Goal: Task Accomplishment & Management: Manage account settings

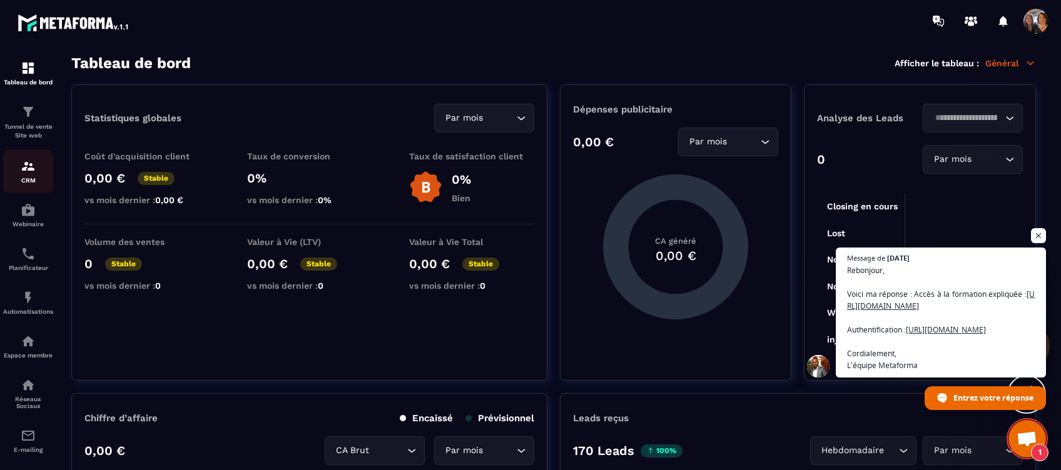
click at [26, 171] on img at bounding box center [28, 166] width 15 height 15
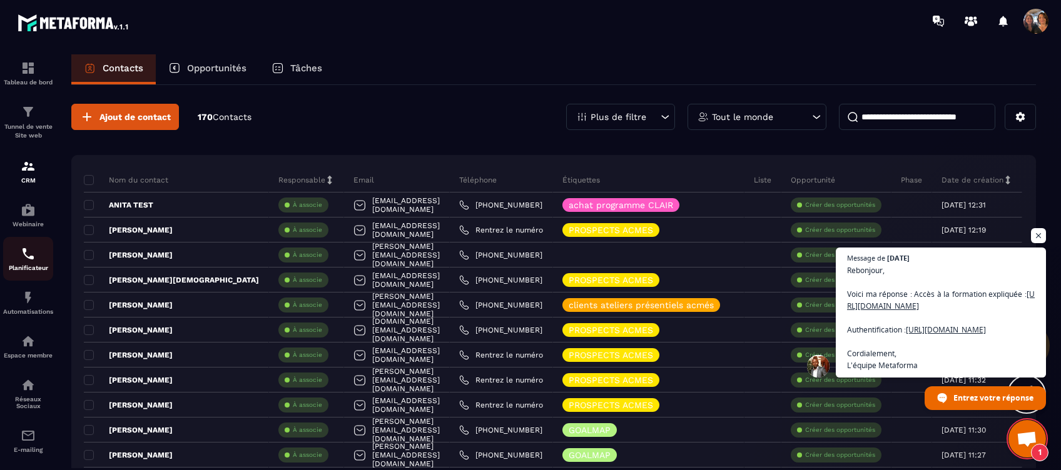
click at [29, 256] on img at bounding box center [28, 253] width 15 height 15
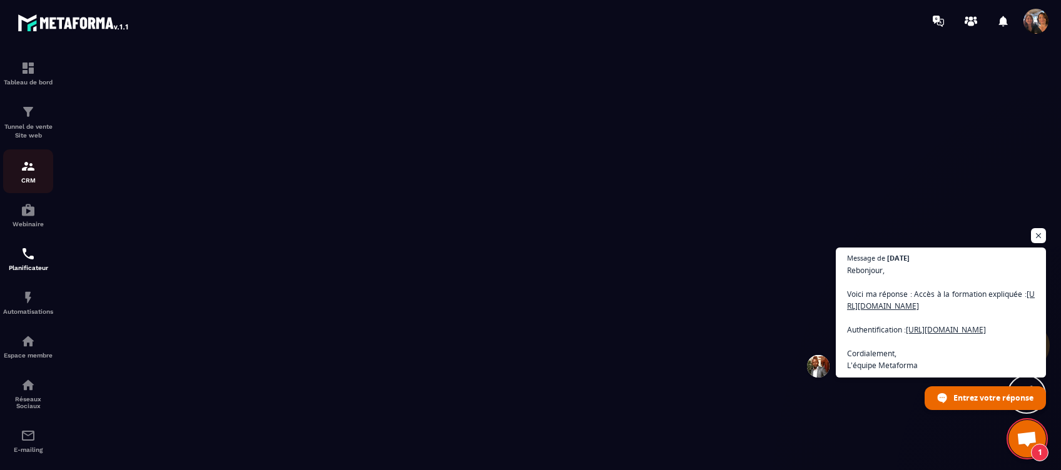
click at [30, 175] on div "CRM" at bounding box center [28, 171] width 50 height 25
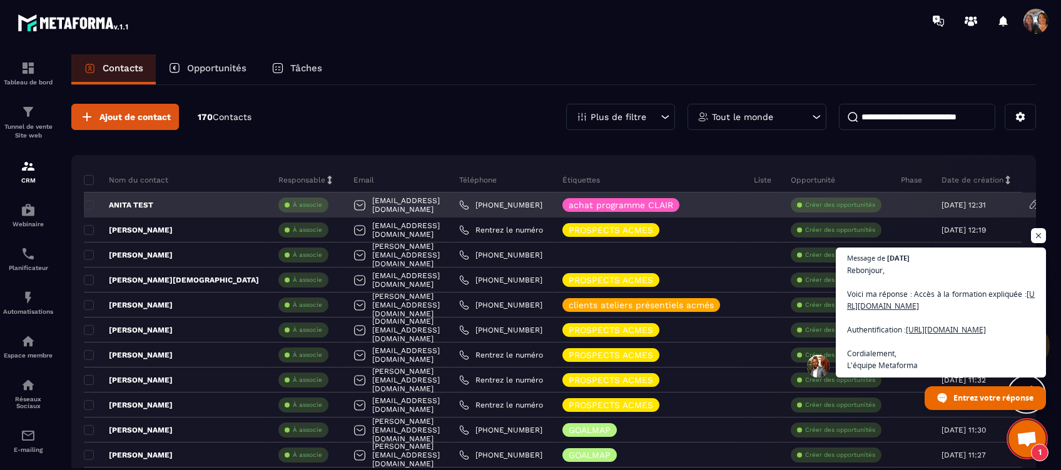
click at [450, 206] on div "[EMAIL_ADDRESS][DOMAIN_NAME]" at bounding box center [397, 205] width 106 height 25
click at [520, 203] on link "[PHONE_NUMBER]" at bounding box center [500, 205] width 83 height 10
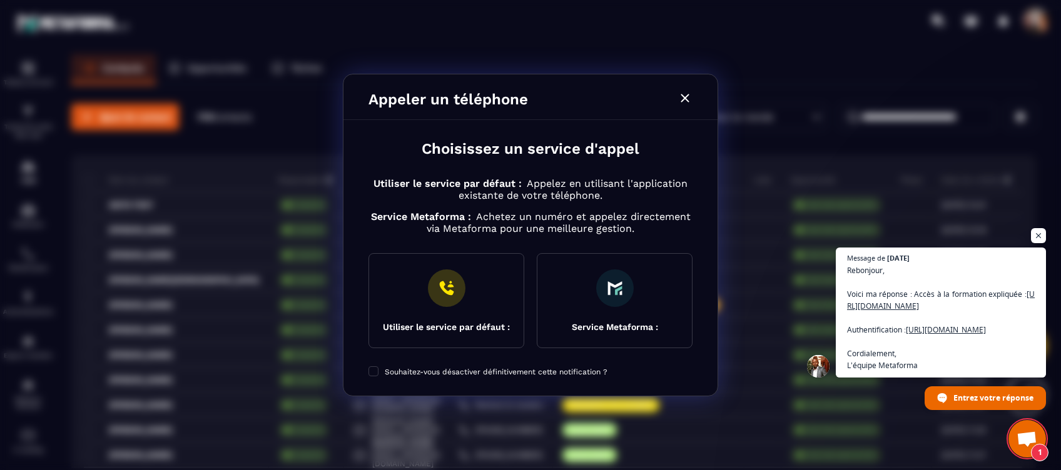
click at [686, 94] on icon "Modal window" at bounding box center [684, 98] width 15 height 15
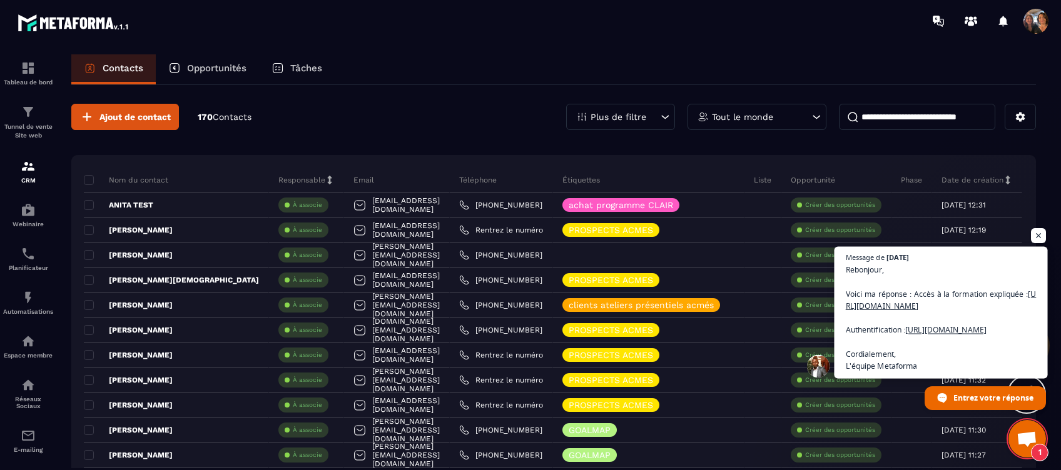
click at [945, 264] on span "Rebonjour, Voici ma réponse : Accès à la formation expliquée : [URL][DOMAIN_NAM…" at bounding box center [941, 318] width 191 height 109
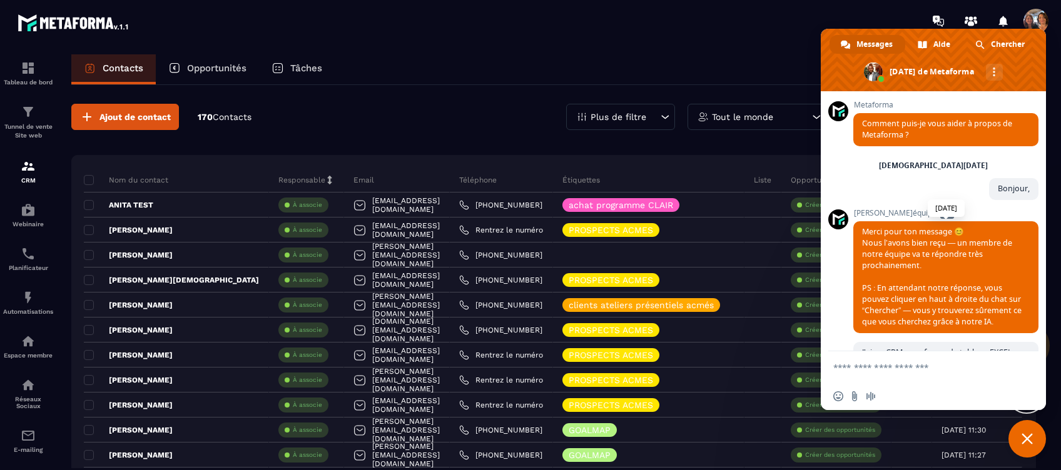
scroll to position [5368, 0]
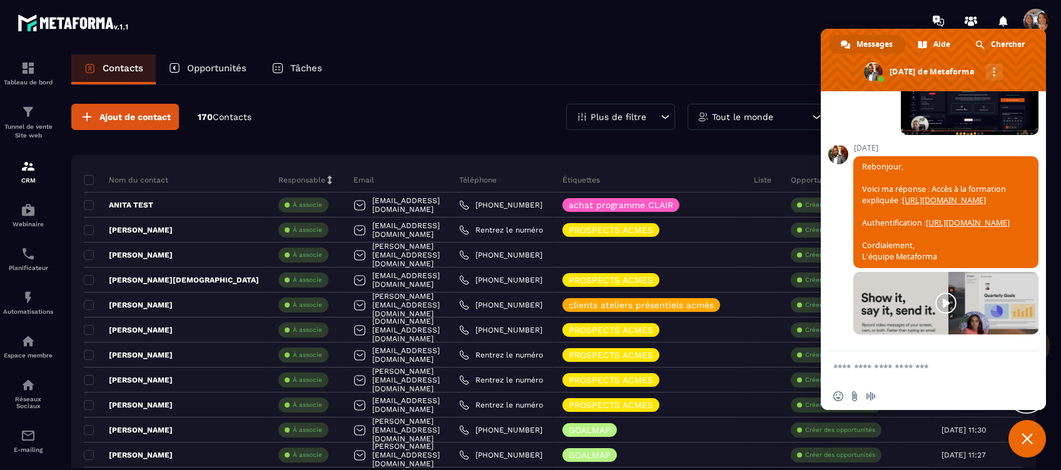
click at [938, 301] on link at bounding box center [945, 303] width 185 height 63
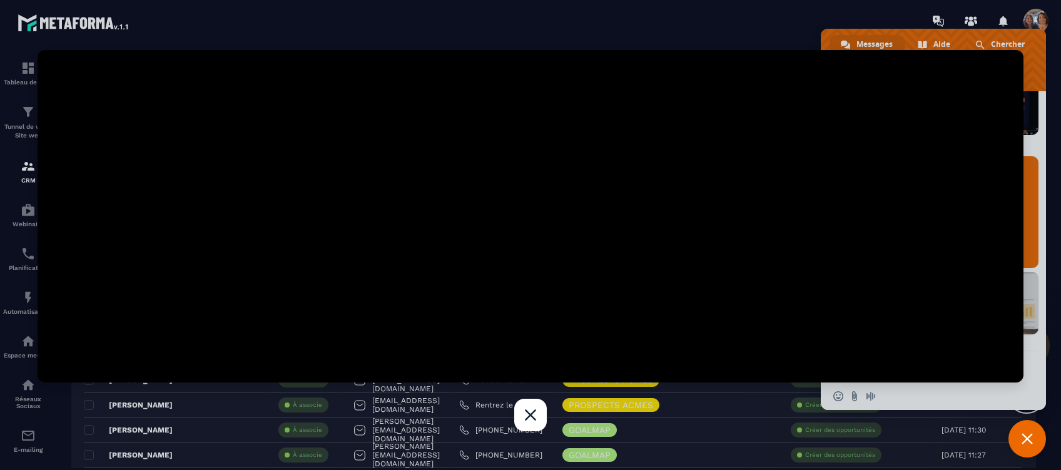
click at [687, 35] on div at bounding box center [530, 235] width 1061 height 470
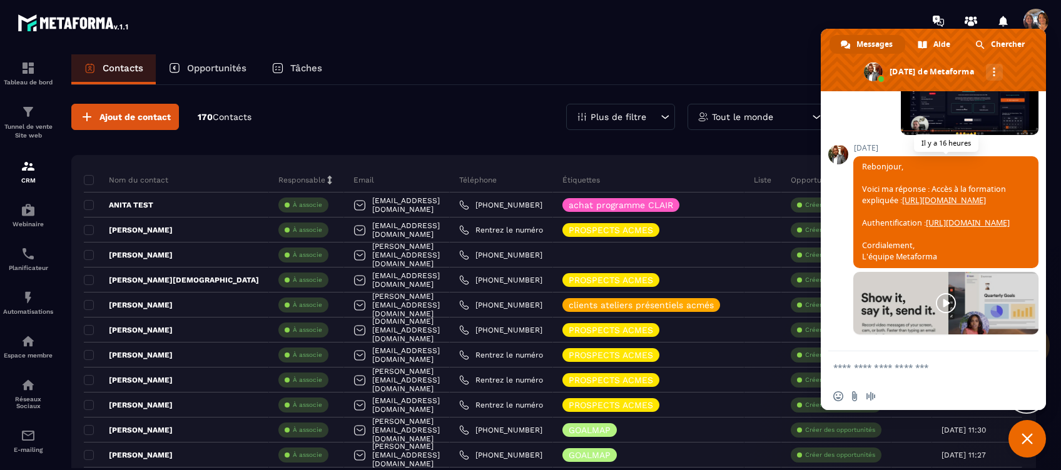
click at [946, 218] on link "[URL][DOMAIN_NAME]" at bounding box center [968, 223] width 84 height 11
click at [679, 43] on section "Tableau de bord Tunnel de vente Site web CRM Webinaire Planificateur Automatisa…" at bounding box center [530, 274] width 1061 height 464
click at [1033, 435] on span "Fermer le chat" at bounding box center [1027, 439] width 38 height 38
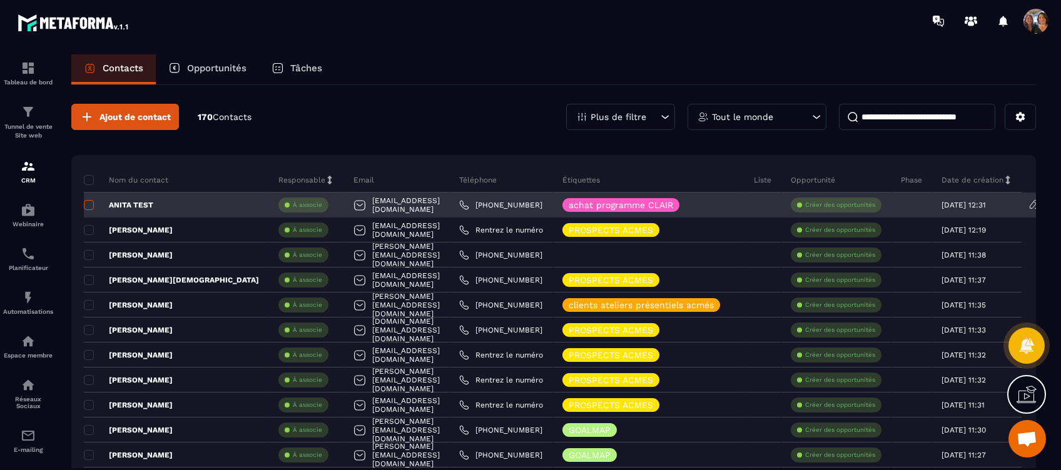
click at [92, 204] on span at bounding box center [89, 205] width 10 height 10
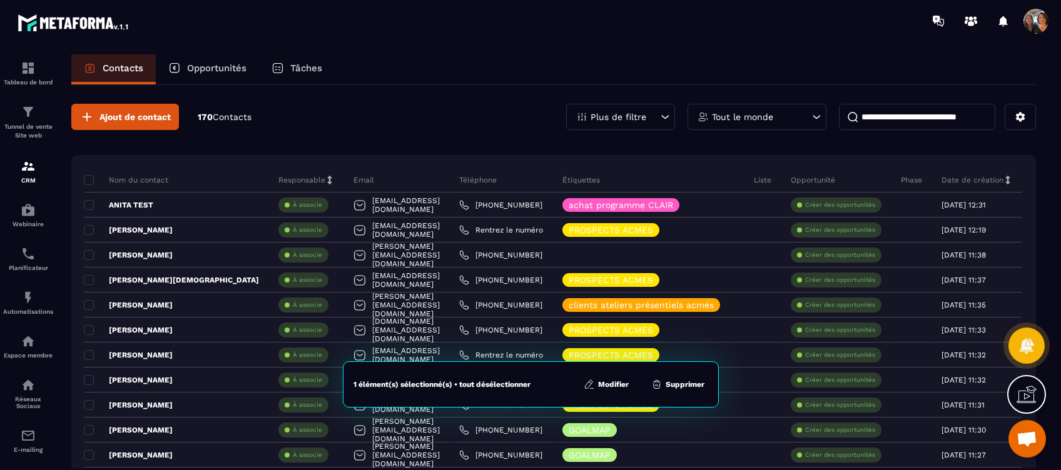
click at [678, 390] on button "Supprimer" at bounding box center [677, 384] width 61 height 13
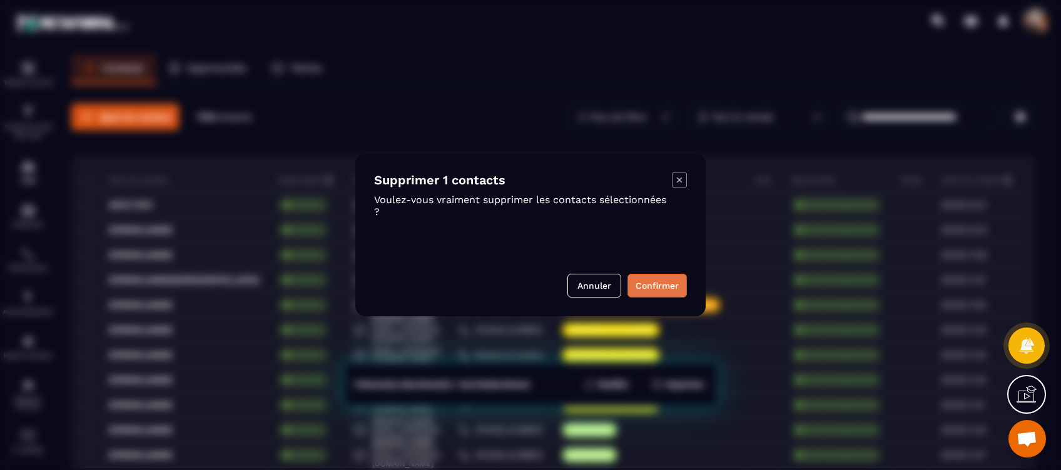
click at [650, 284] on button "Confirmer" at bounding box center [656, 286] width 59 height 24
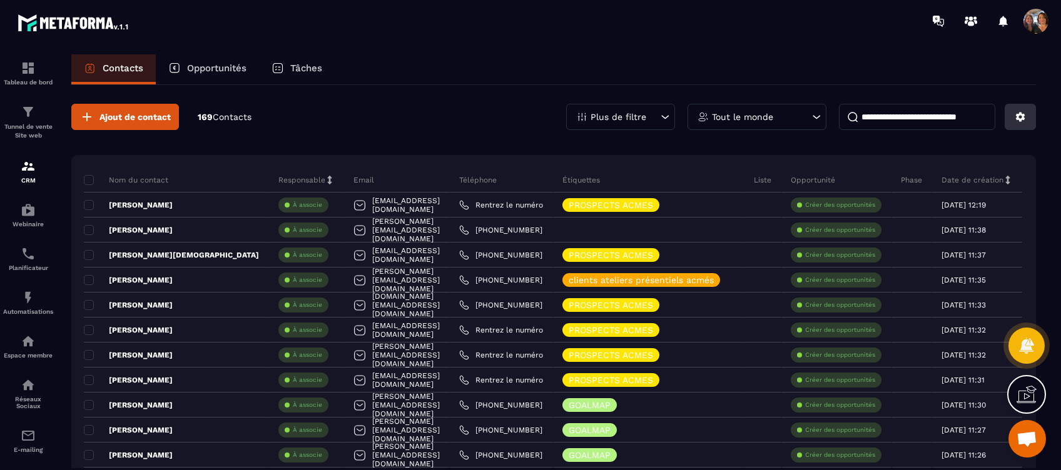
click at [1016, 119] on icon at bounding box center [1019, 116] width 11 height 11
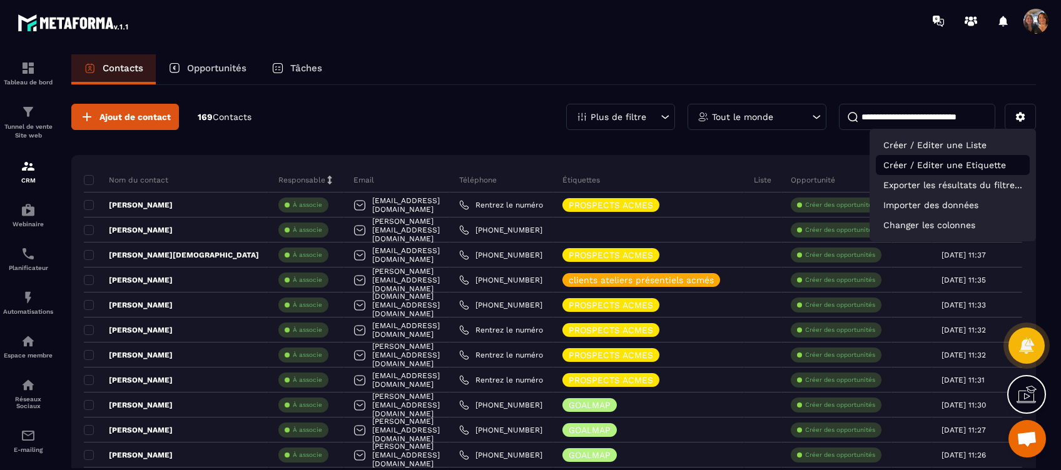
click at [945, 168] on p "Créer / Editer une Etiquette" at bounding box center [953, 165] width 154 height 20
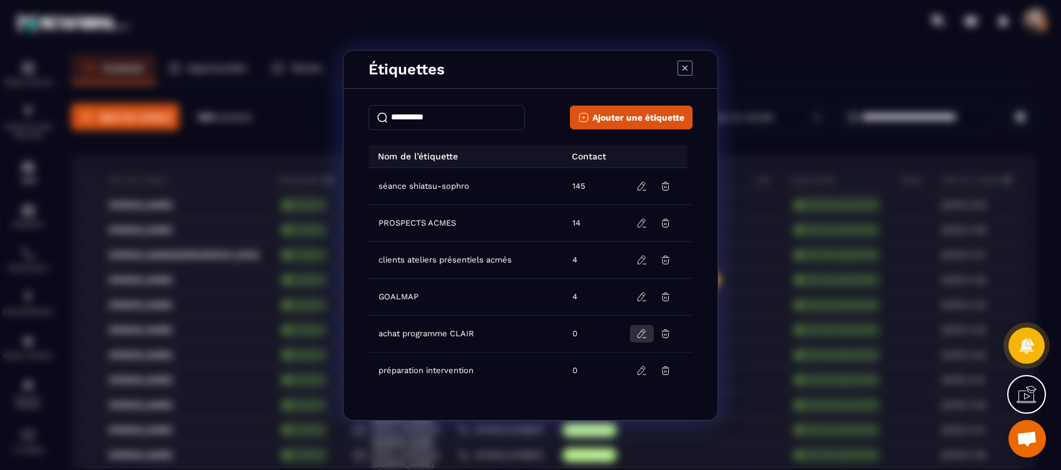
click at [639, 333] on icon "Modal window" at bounding box center [641, 334] width 8 height 8
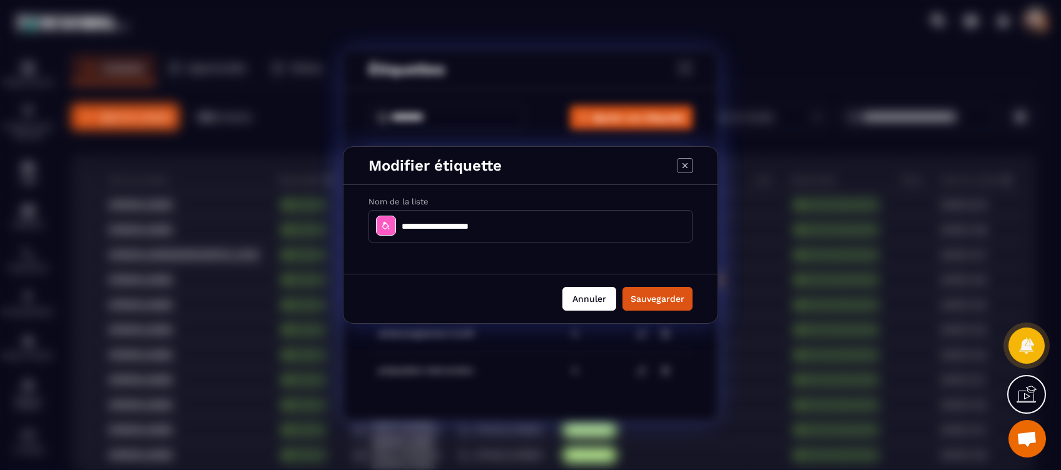
click at [610, 294] on button "Annuler" at bounding box center [589, 299] width 54 height 24
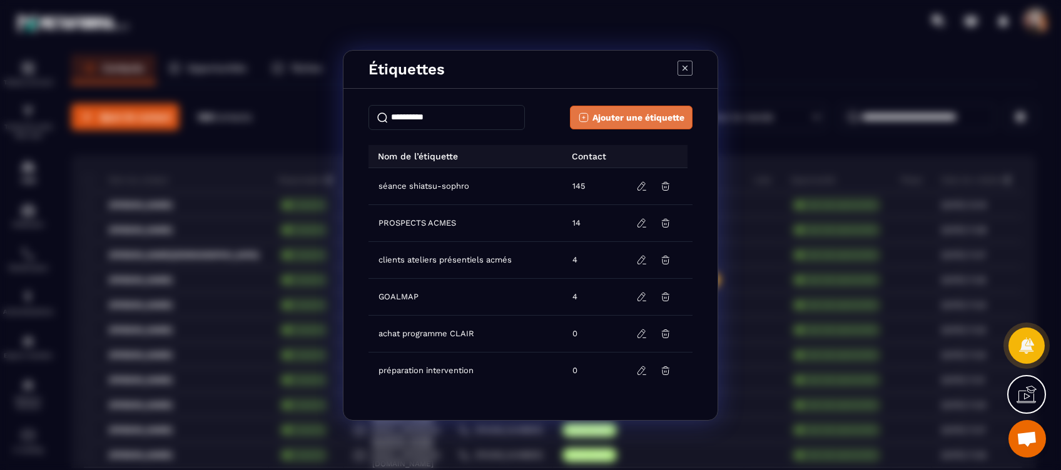
click at [623, 116] on span "Ajouter une étiquette" at bounding box center [638, 117] width 92 height 13
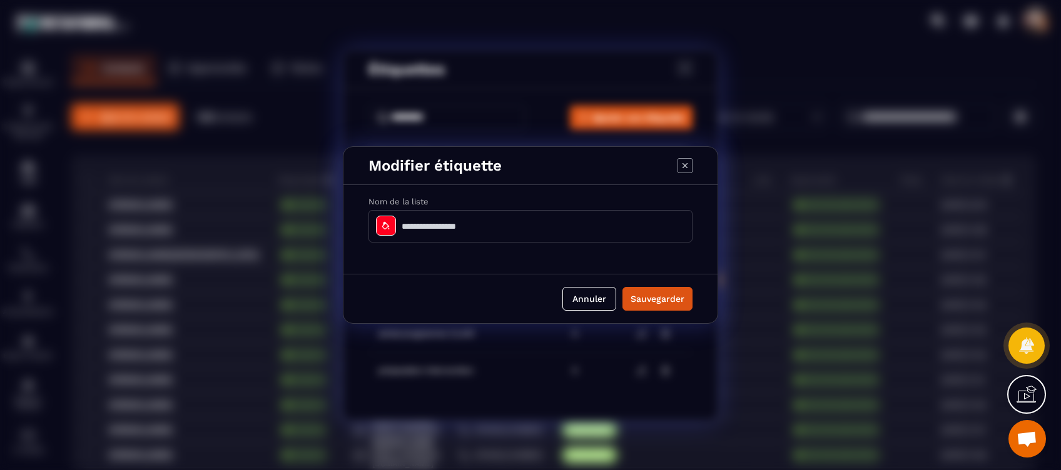
click at [420, 228] on input "Modal window" at bounding box center [530, 226] width 324 height 33
click at [485, 223] on input "Modal window" at bounding box center [530, 226] width 324 height 33
type input "**********"
click at [389, 226] on icon "Modal window" at bounding box center [386, 226] width 10 height 10
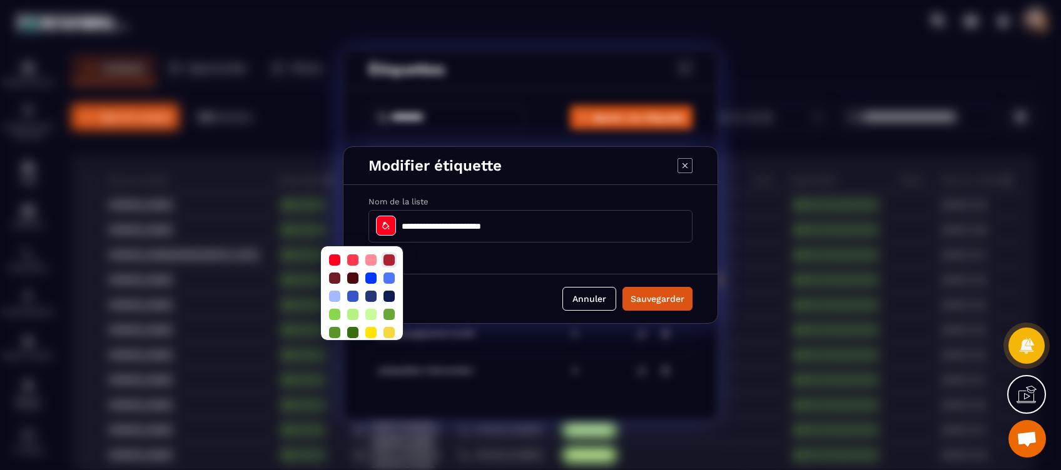
click at [387, 260] on div at bounding box center [388, 260] width 11 height 11
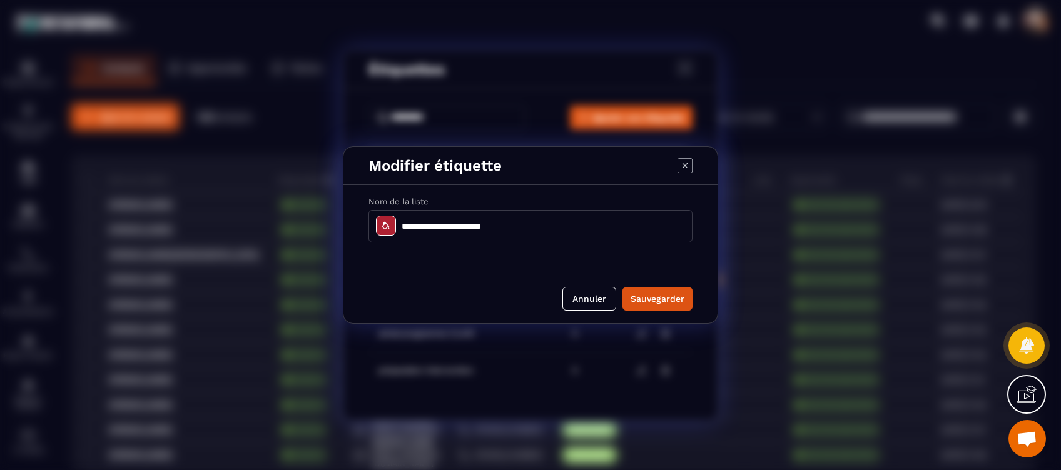
click at [382, 225] on icon "Modal window" at bounding box center [385, 226] width 7 height 8
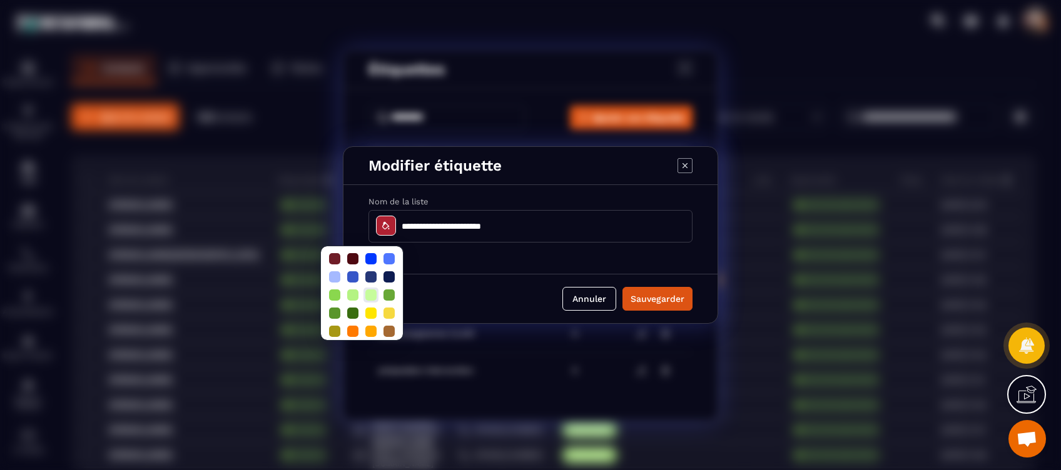
scroll to position [37, 0]
click at [371, 303] on div at bounding box center [370, 308] width 11 height 11
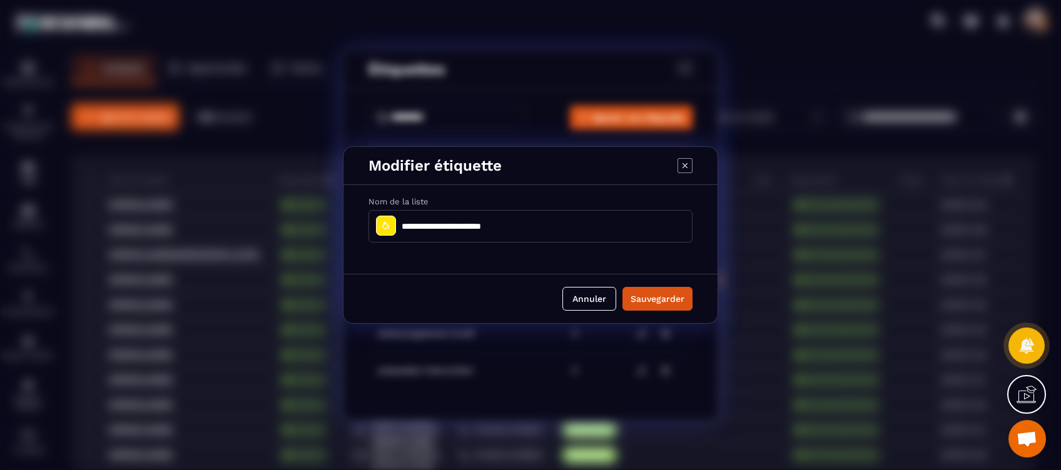
click at [378, 225] on div "Modal window" at bounding box center [386, 226] width 20 height 20
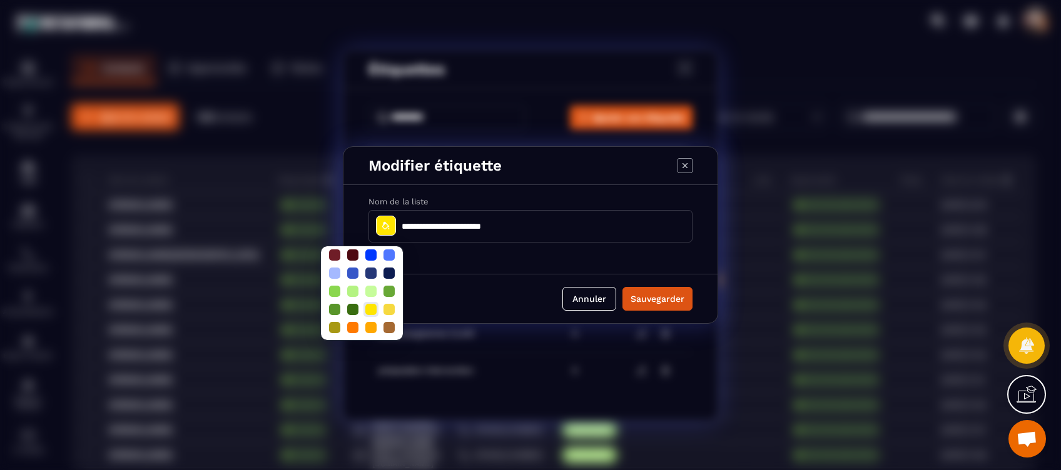
scroll to position [0, 0]
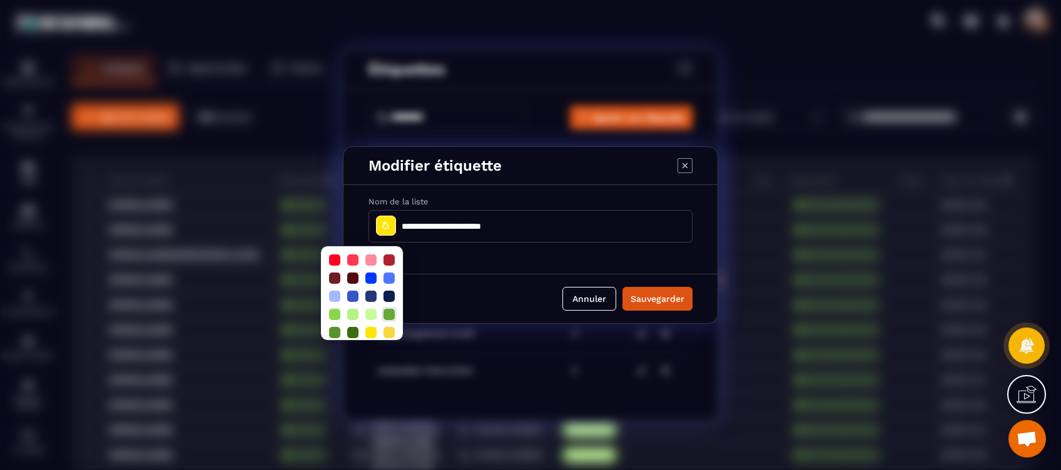
click at [386, 315] on div at bounding box center [388, 314] width 11 height 11
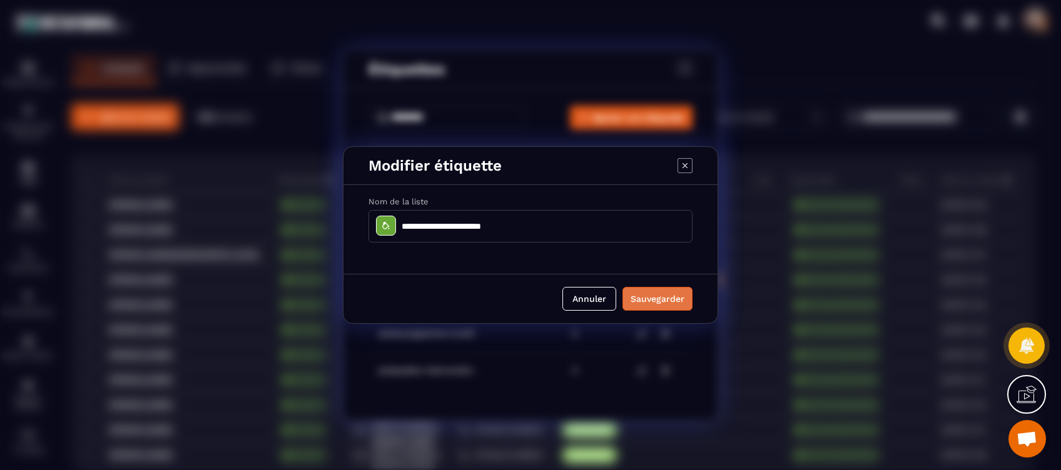
click at [647, 297] on button "Sauvegarder" at bounding box center [657, 299] width 70 height 24
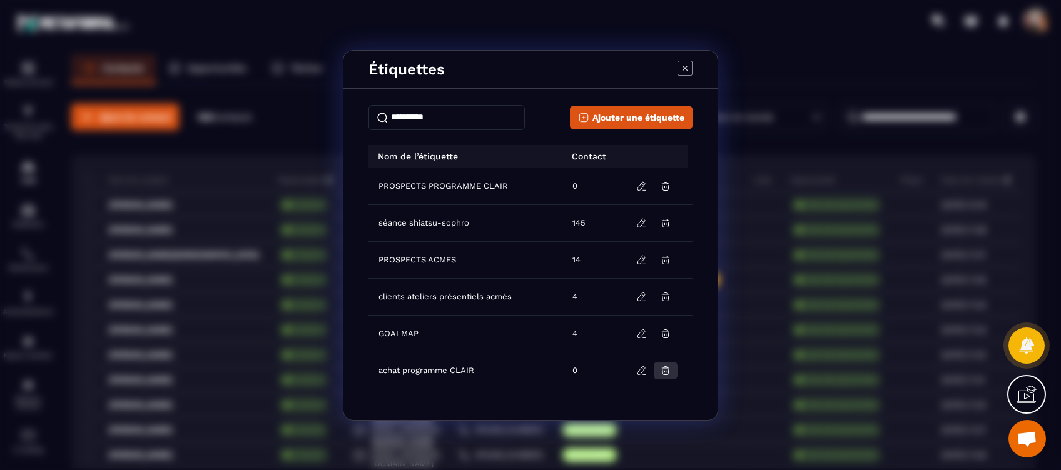
click at [662, 368] on icon "Modal window" at bounding box center [666, 371] width 8 height 8
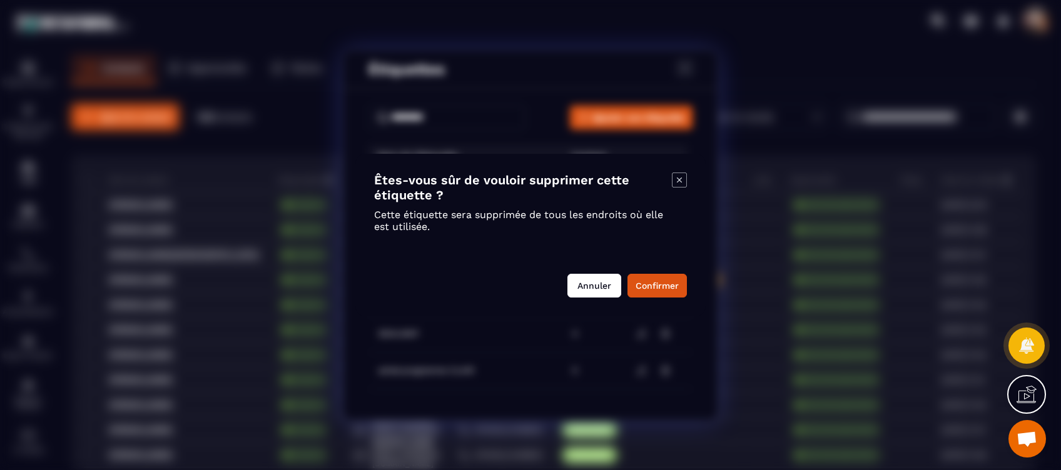
click at [604, 280] on button "Annuler" at bounding box center [594, 286] width 54 height 24
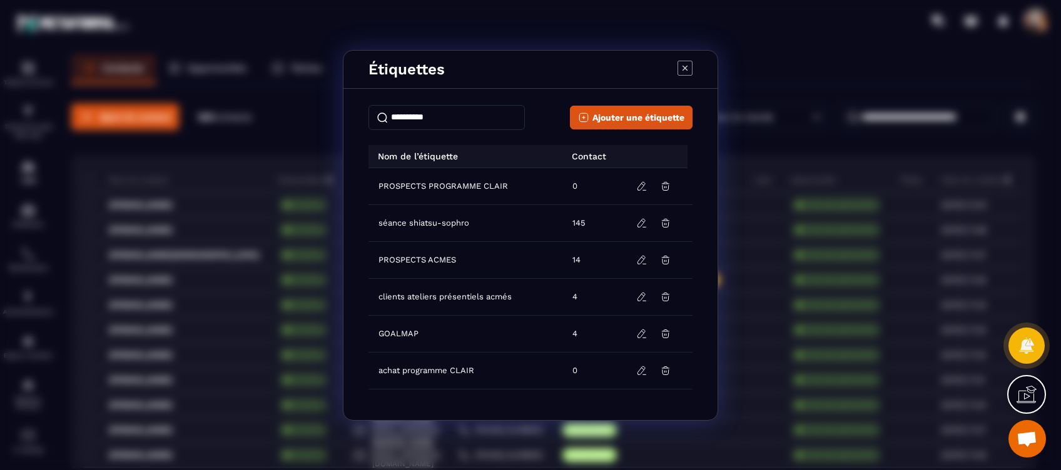
click at [680, 65] on icon "Modal window" at bounding box center [684, 68] width 15 height 15
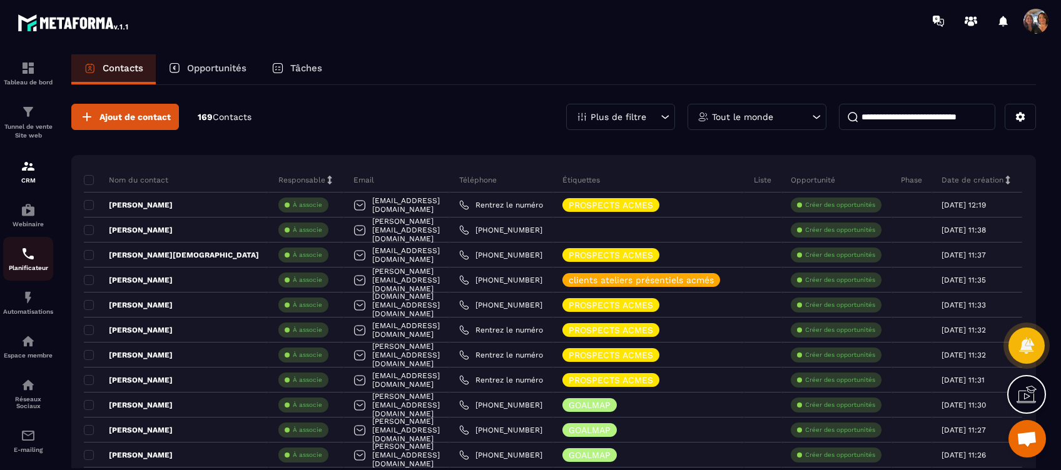
click at [28, 254] on img at bounding box center [28, 253] width 15 height 15
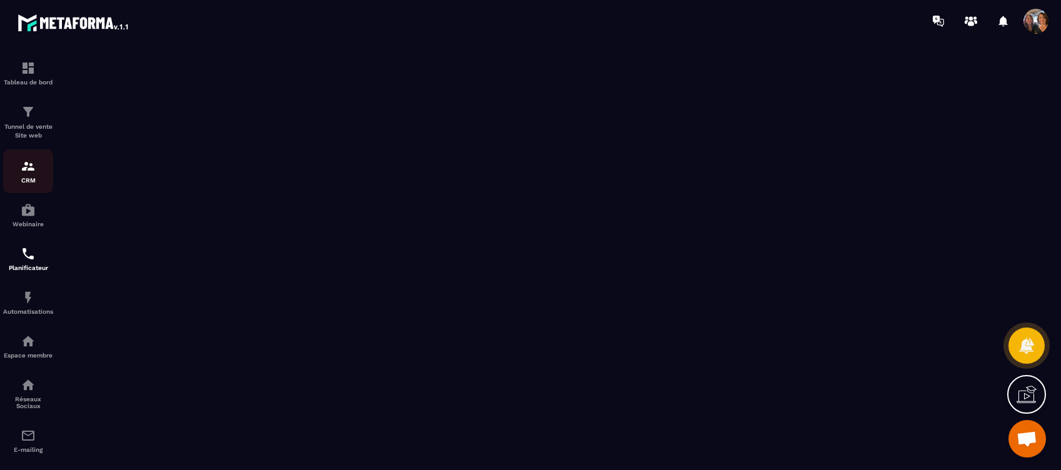
click at [26, 181] on p "CRM" at bounding box center [28, 180] width 50 height 7
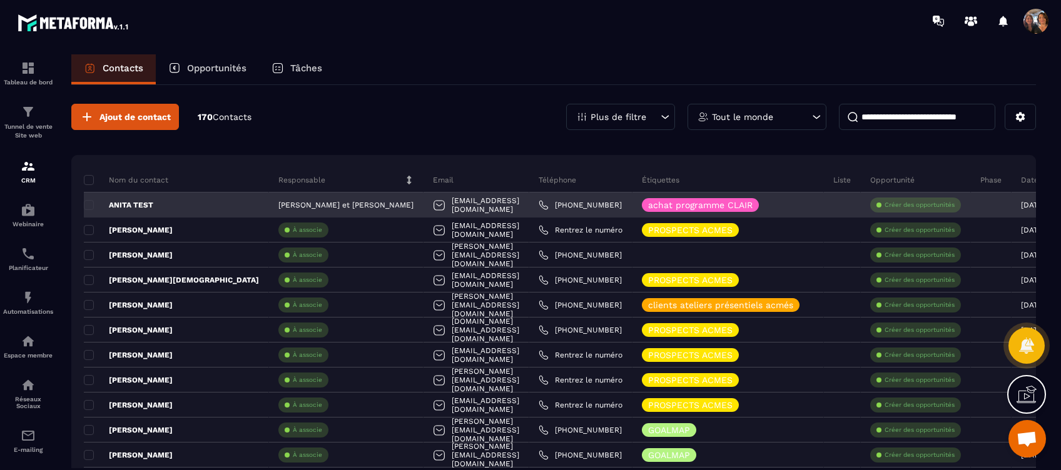
click at [427, 209] on div "[EMAIL_ADDRESS][DOMAIN_NAME]" at bounding box center [476, 205] width 106 height 25
click at [140, 203] on p "ANITA TEST" at bounding box center [118, 205] width 69 height 10
